Goal: Check status

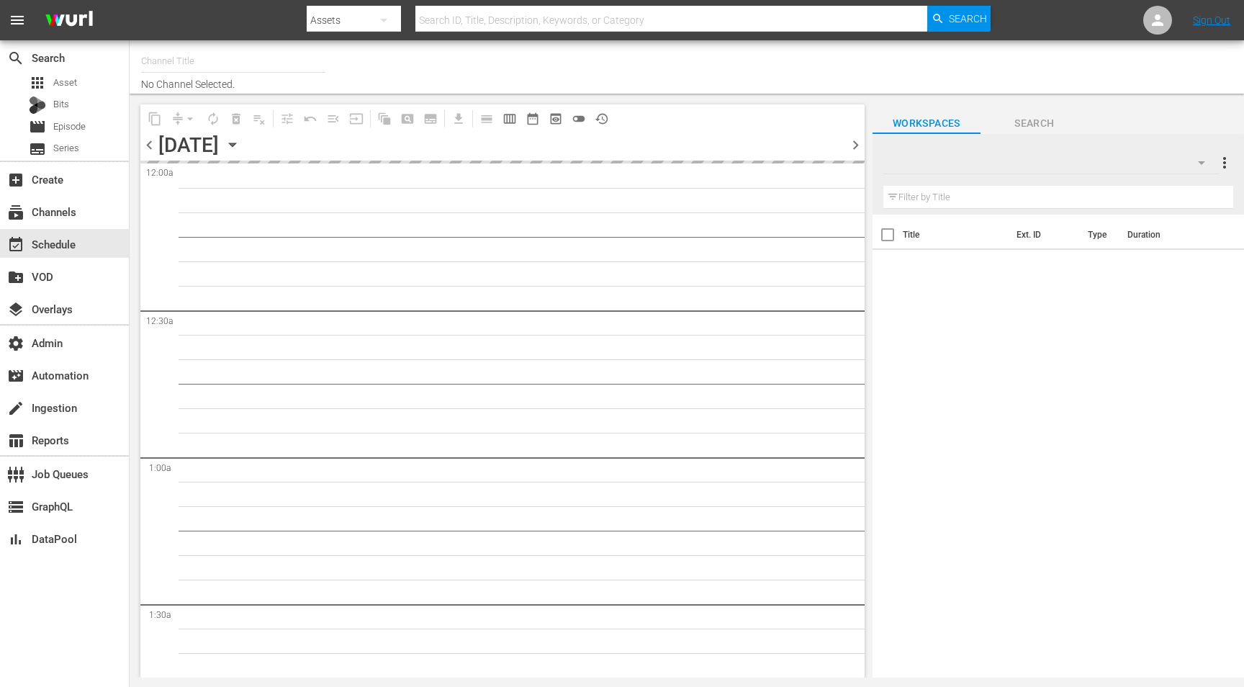
type input "GFN Soccer (2093)"
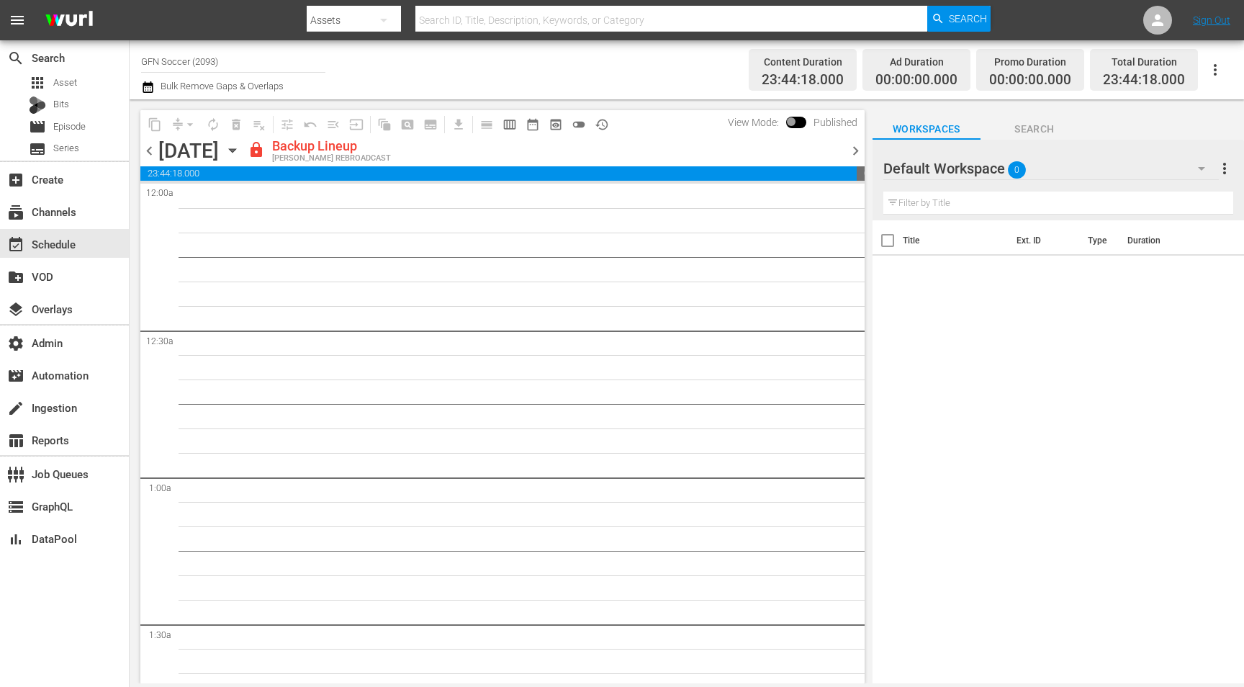
click at [150, 152] on span "chevron_left" at bounding box center [149, 151] width 18 height 18
click at [853, 150] on span "chevron_right" at bounding box center [856, 151] width 18 height 18
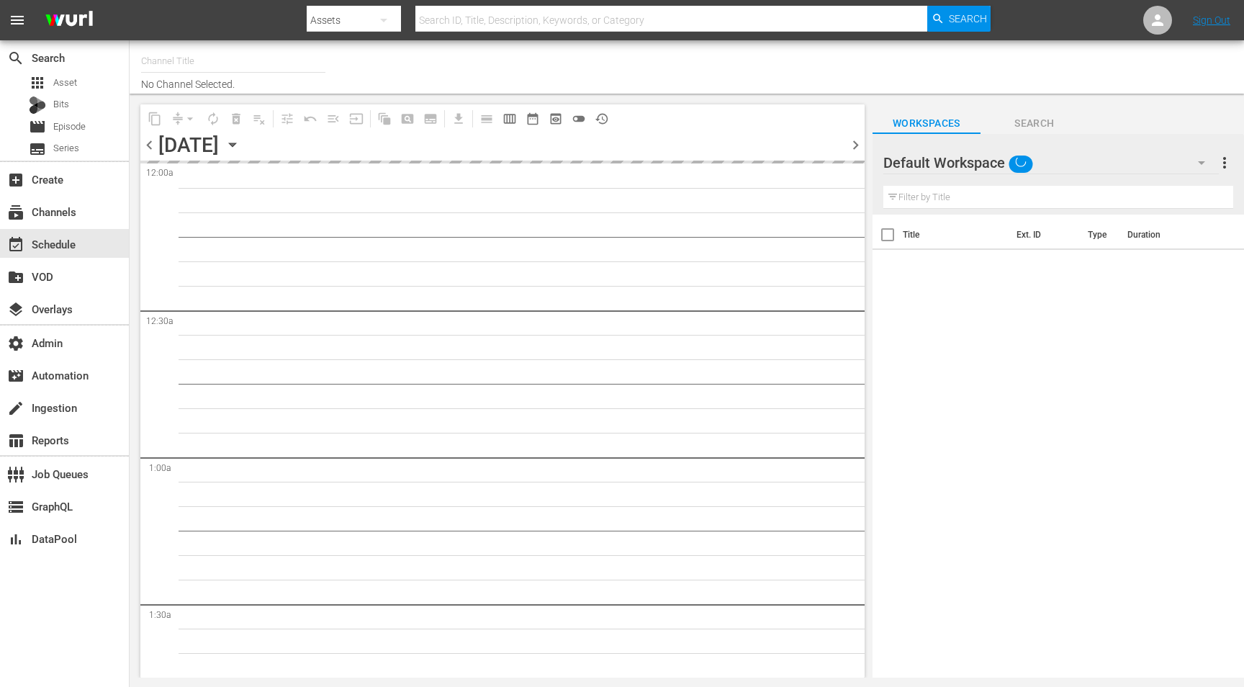
type input "GFN Soccer (2093)"
